Goal: Information Seeking & Learning: Understand process/instructions

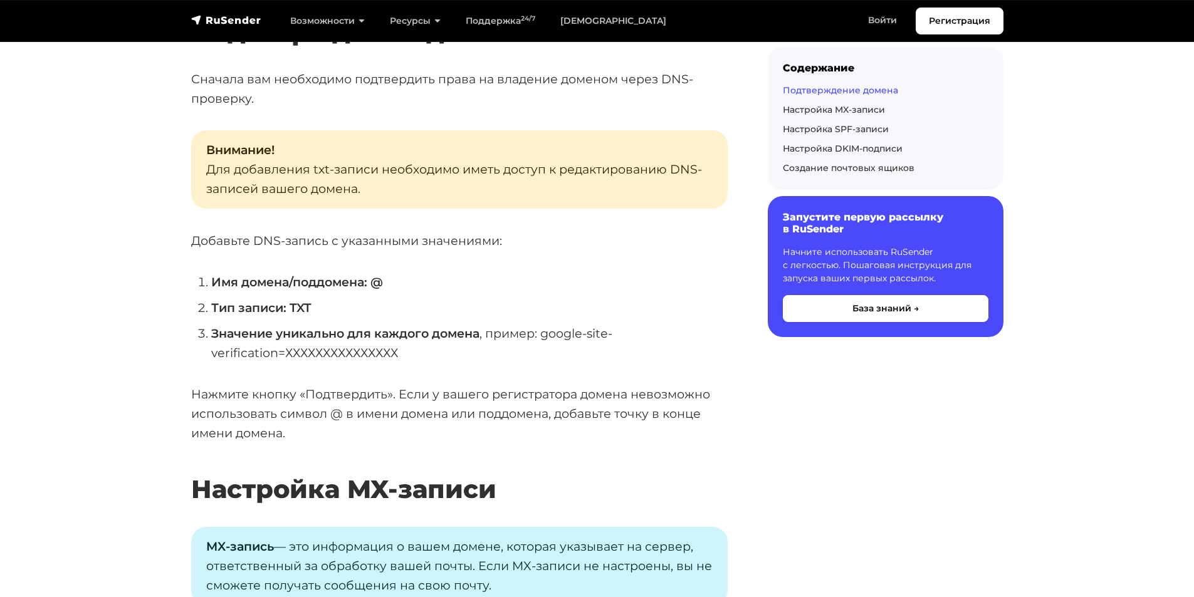
scroll to position [1379, 0]
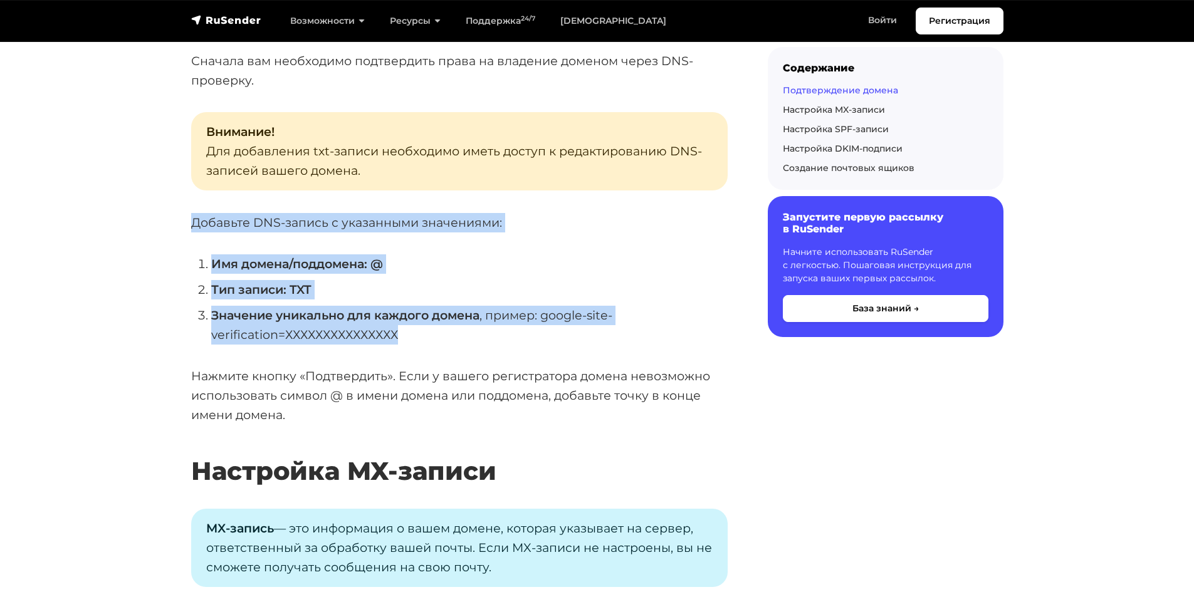
drag, startPoint x: 239, startPoint y: 300, endPoint x: 191, endPoint y: 220, distance: 93.1
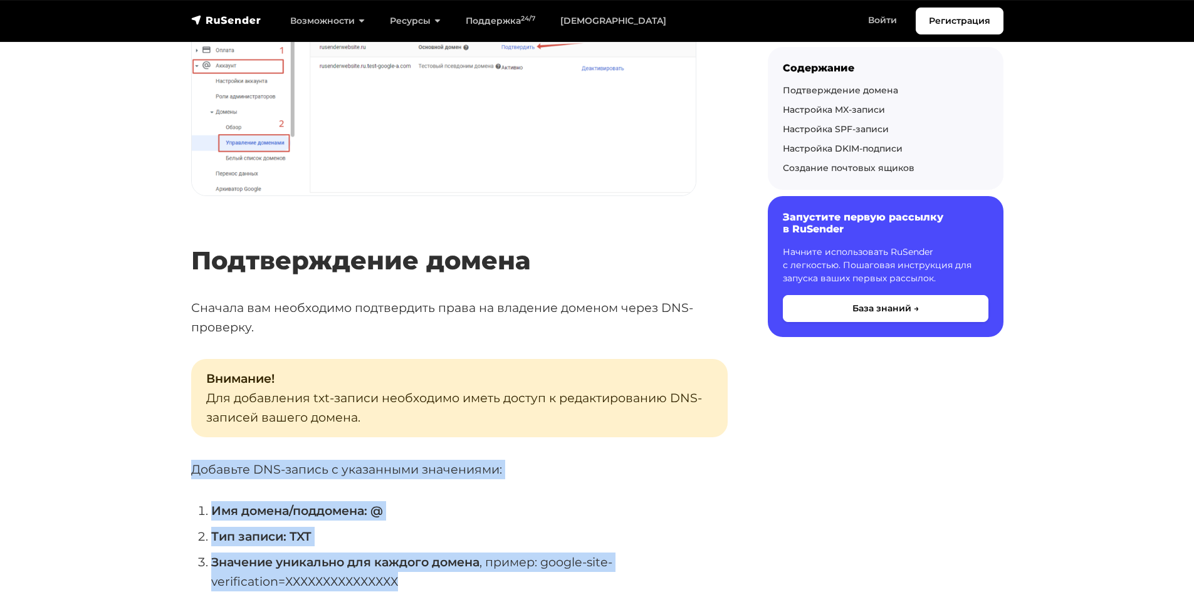
scroll to position [1128, 0]
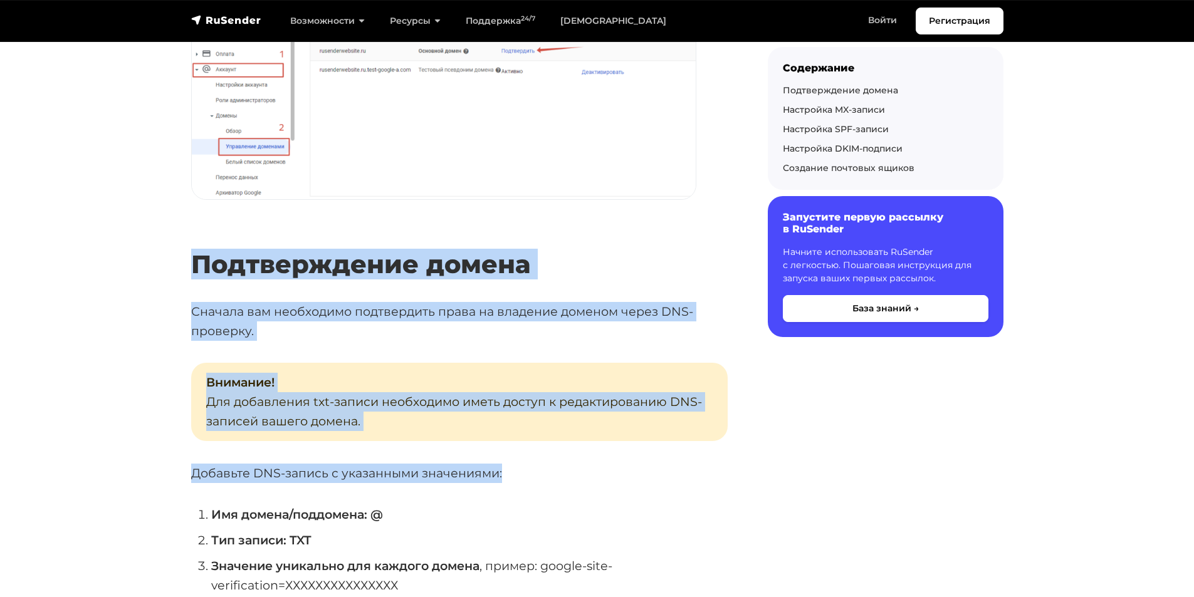
drag, startPoint x: 194, startPoint y: 266, endPoint x: 496, endPoint y: 463, distance: 360.4
click at [408, 435] on p "Внимание! Для добавления txt-записи необходимо иметь доступ к редактированию DN…" at bounding box center [459, 402] width 537 height 78
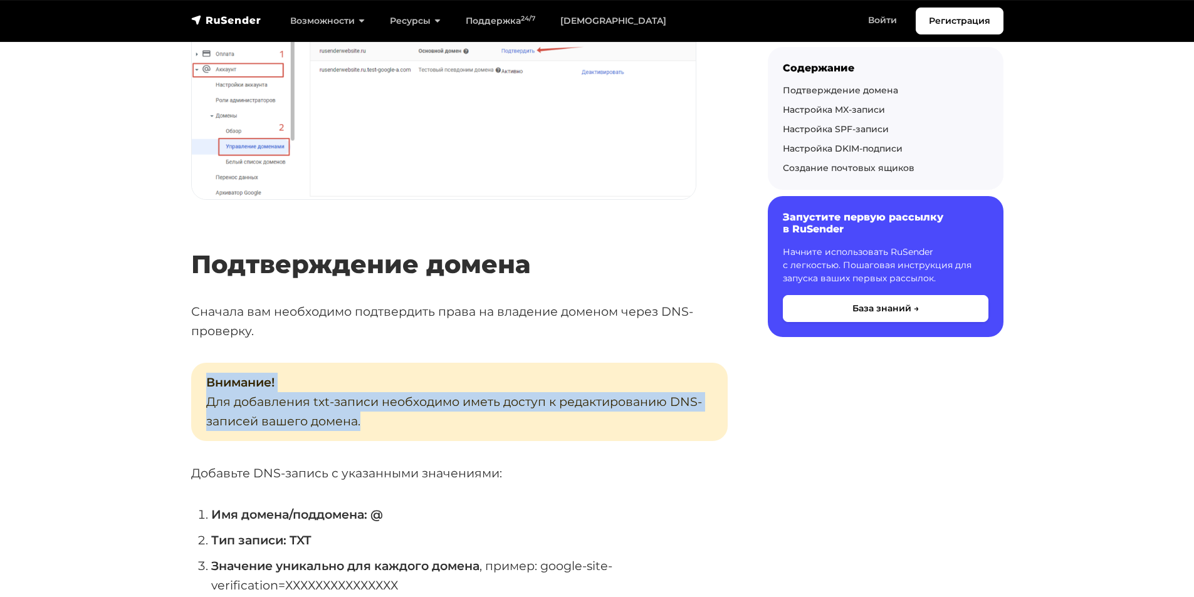
drag, startPoint x: 380, startPoint y: 431, endPoint x: 185, endPoint y: 359, distance: 207.6
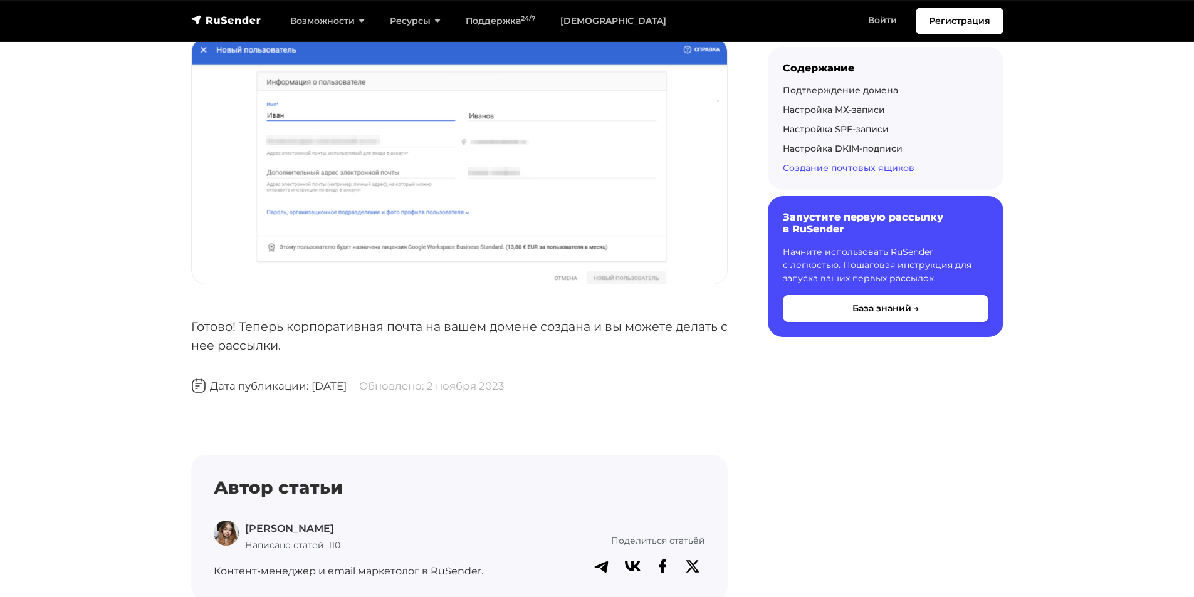
scroll to position [4074, 0]
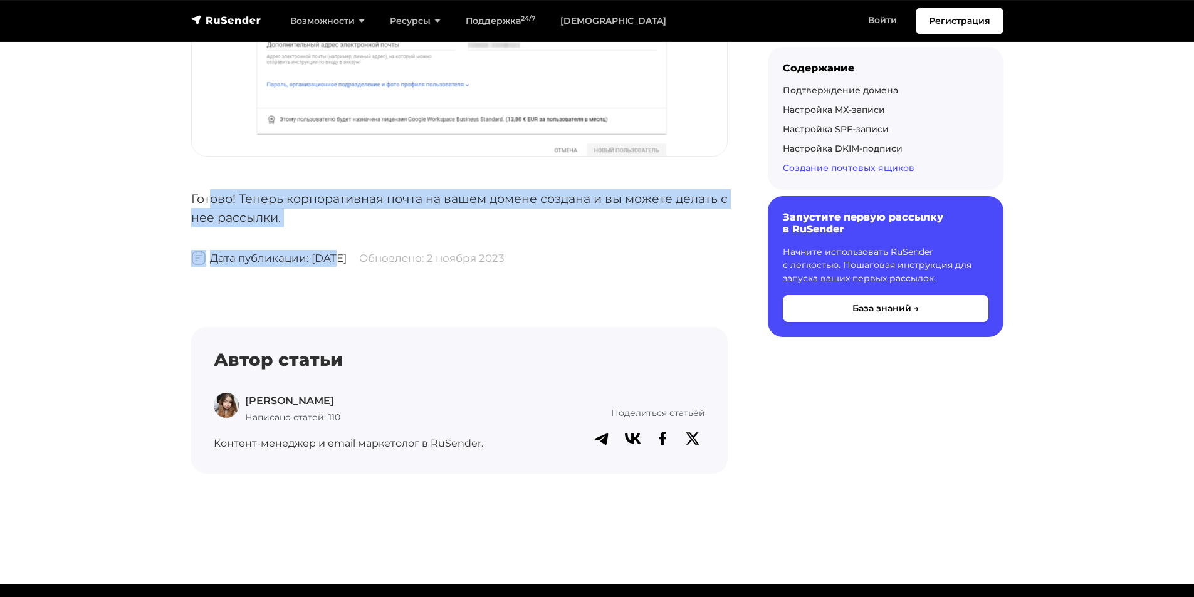
drag, startPoint x: 285, startPoint y: 229, endPoint x: 210, endPoint y: 201, distance: 79.7
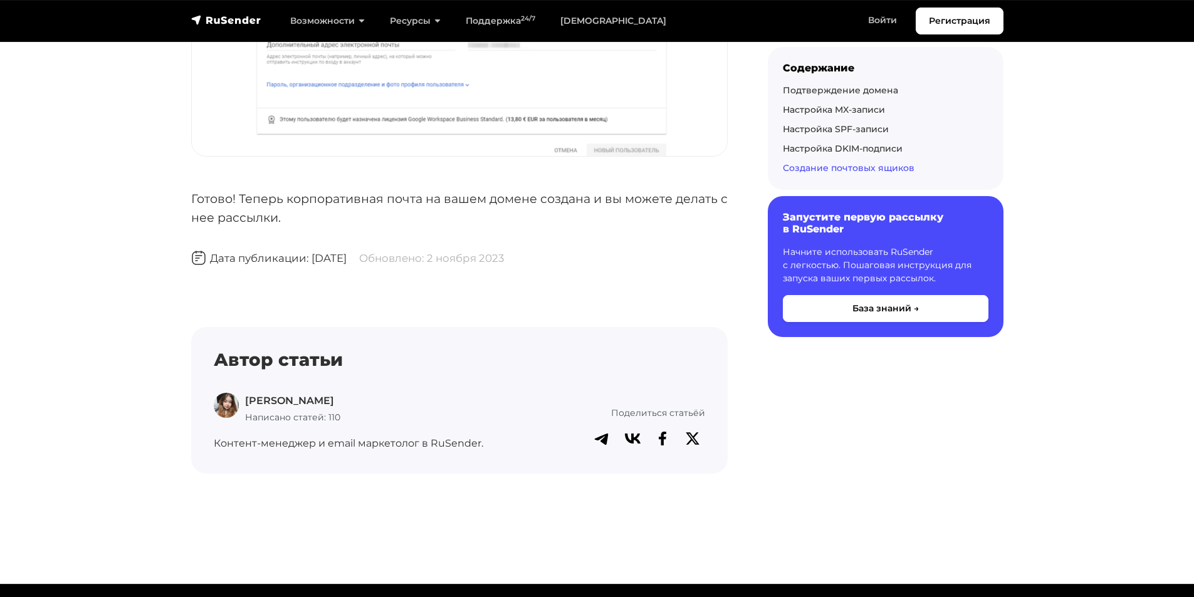
click at [194, 206] on p "Готово! Теперь корпоративная почта на вашем домене создана и вы можете делать с…" at bounding box center [459, 208] width 537 height 38
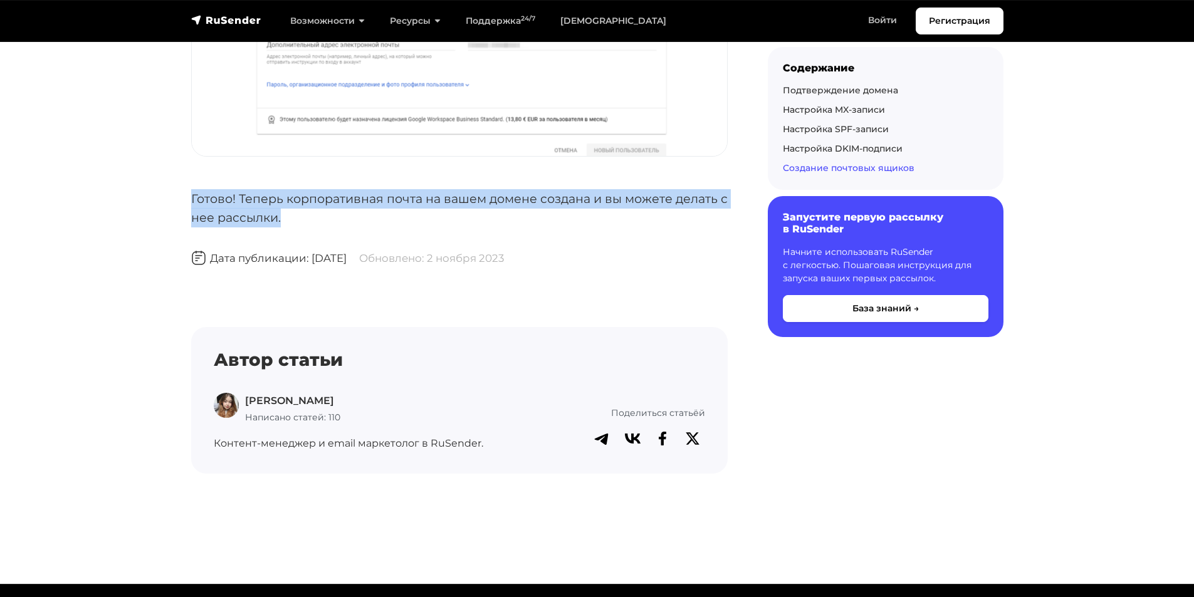
drag, startPoint x: 192, startPoint y: 196, endPoint x: 295, endPoint y: 219, distance: 104.8
click at [295, 219] on p "Готово! Теперь корпоративная почта на вашем домене создана и вы можете делать с…" at bounding box center [459, 208] width 537 height 38
click at [303, 222] on p "Готово! Теперь корпоративная почта на вашем домене создана и вы можете делать с…" at bounding box center [459, 208] width 537 height 38
click at [311, 222] on p "Готово! Теперь корпоративная почта на вашем домене создана и вы можете делать с…" at bounding box center [459, 208] width 537 height 38
drag, startPoint x: 315, startPoint y: 224, endPoint x: 171, endPoint y: 200, distance: 145.6
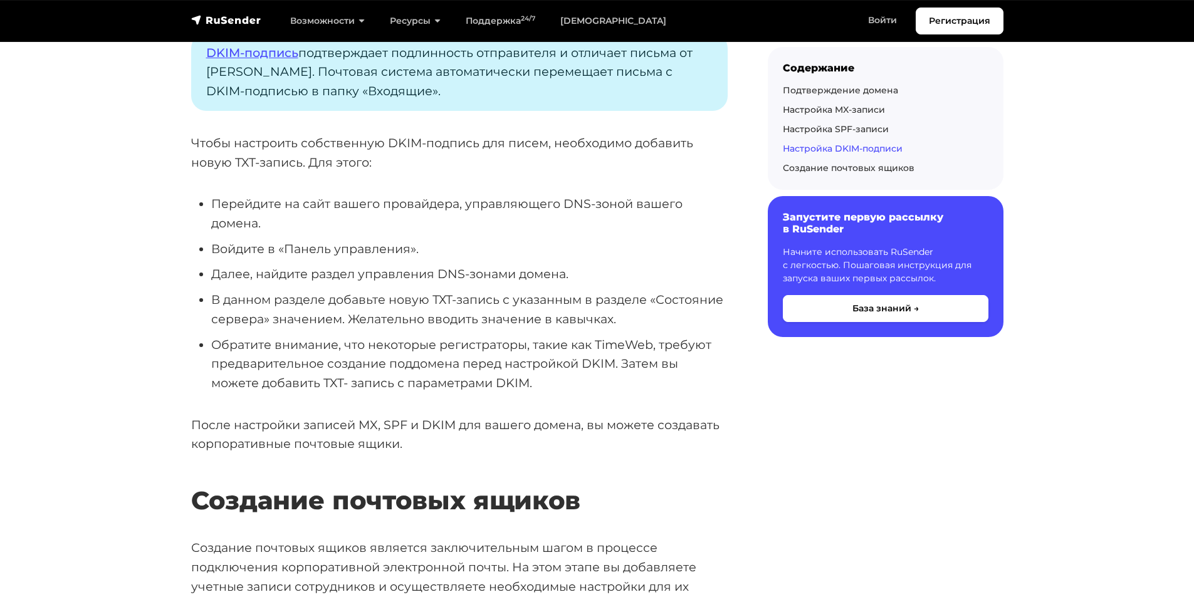
scroll to position [2946, 0]
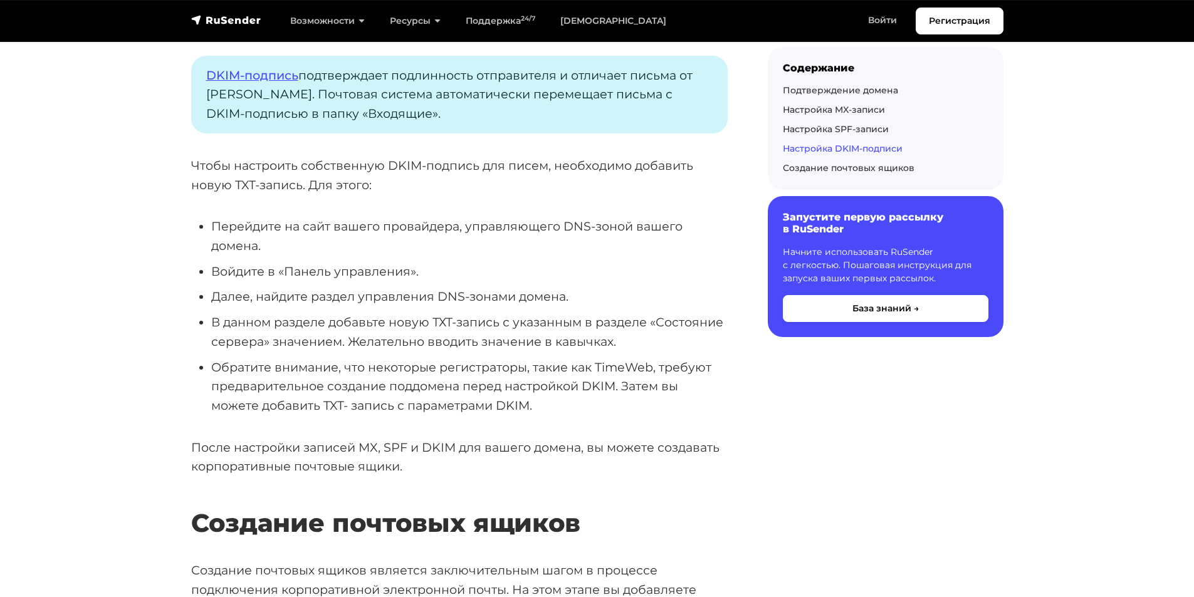
scroll to position [3008, 0]
